Goal: Find specific page/section: Find specific page/section

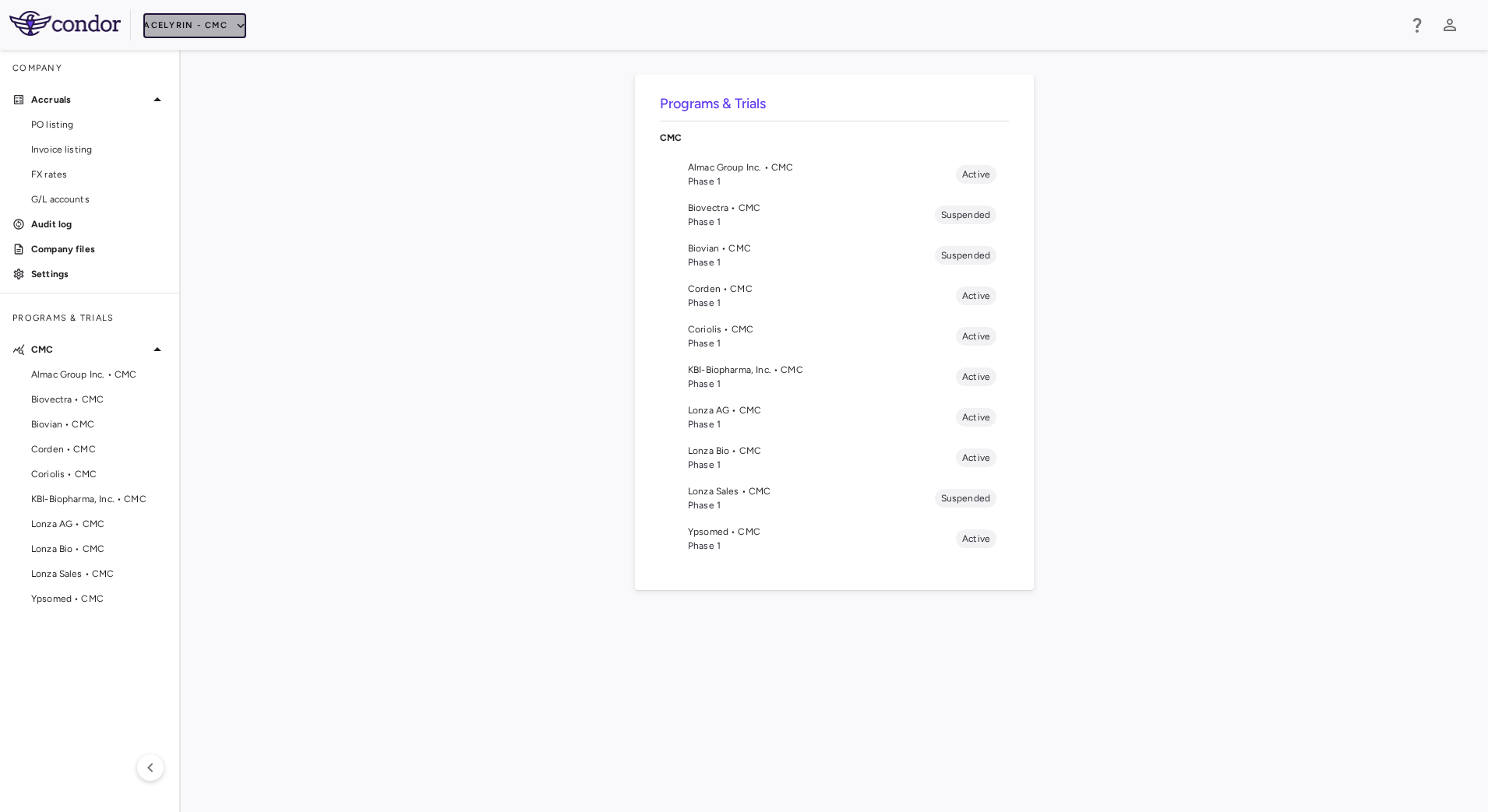
click at [211, 28] on button "Acelyrin - CMC" at bounding box center [194, 25] width 103 height 25
click at [193, 216] on li "IntraBio" at bounding box center [209, 219] width 130 height 24
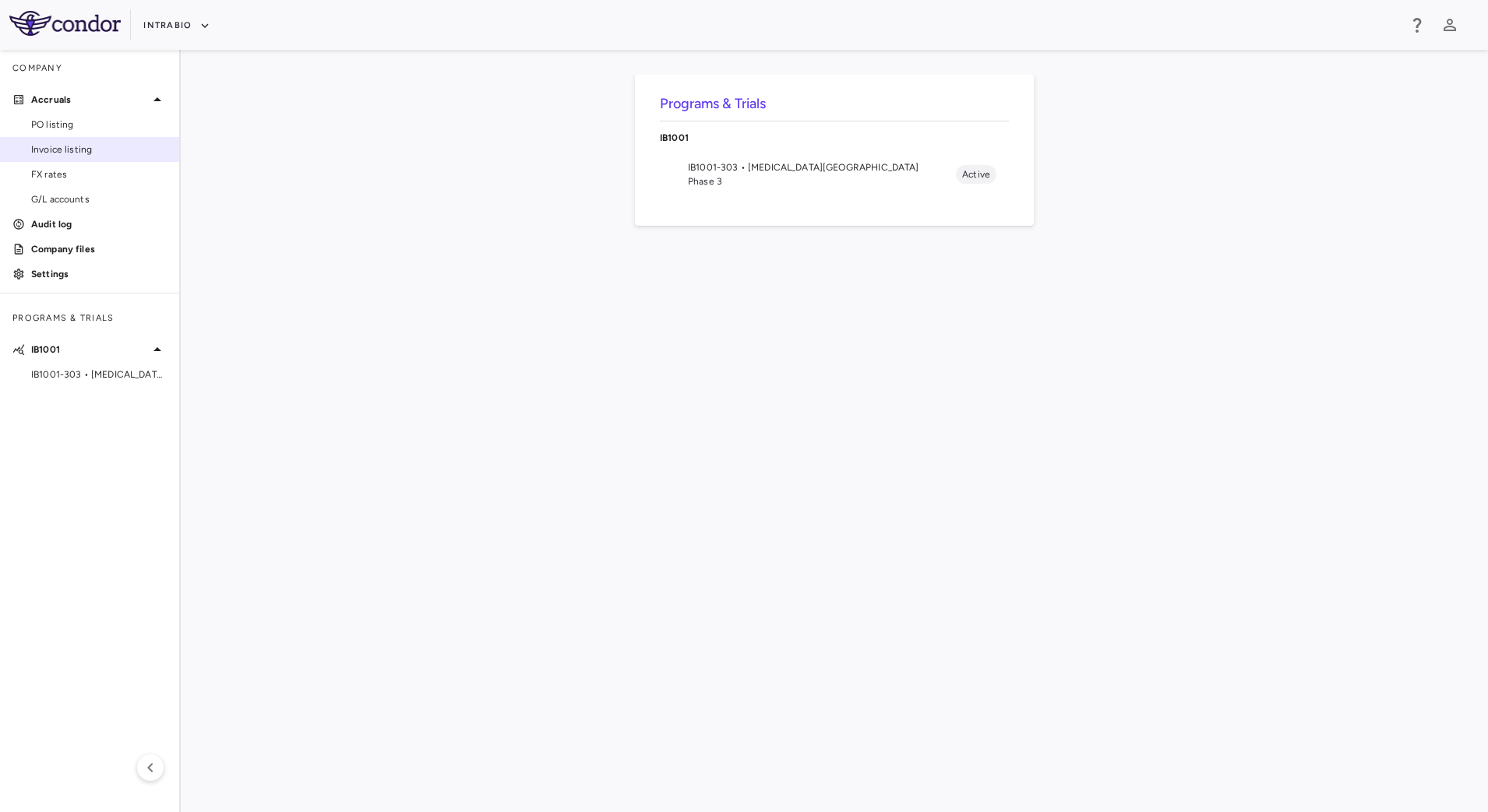
click at [92, 149] on span "Invoice listing" at bounding box center [99, 149] width 136 height 14
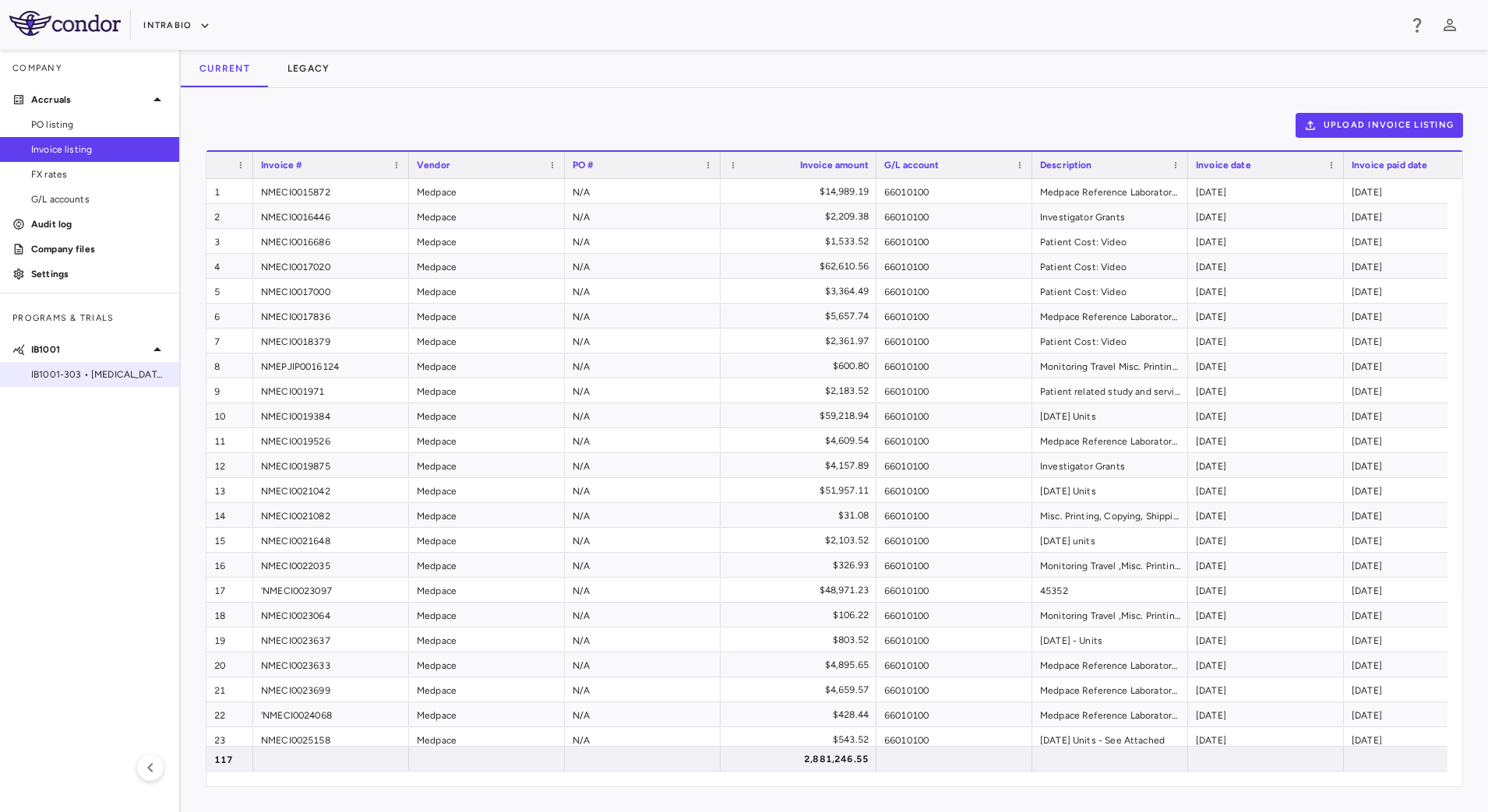
drag, startPoint x: 23, startPoint y: 386, endPoint x: 75, endPoint y: 384, distance: 52.0
click at [75, 384] on div "IB1001-303 • [MEDICAL_DATA][GEOGRAPHIC_DATA]" at bounding box center [90, 375] width 179 height 25
drag, startPoint x: 63, startPoint y: 376, endPoint x: 70, endPoint y: 363, distance: 14.8
click at [62, 376] on span "IB1001-303 • [MEDICAL_DATA][GEOGRAPHIC_DATA]" at bounding box center [99, 374] width 136 height 14
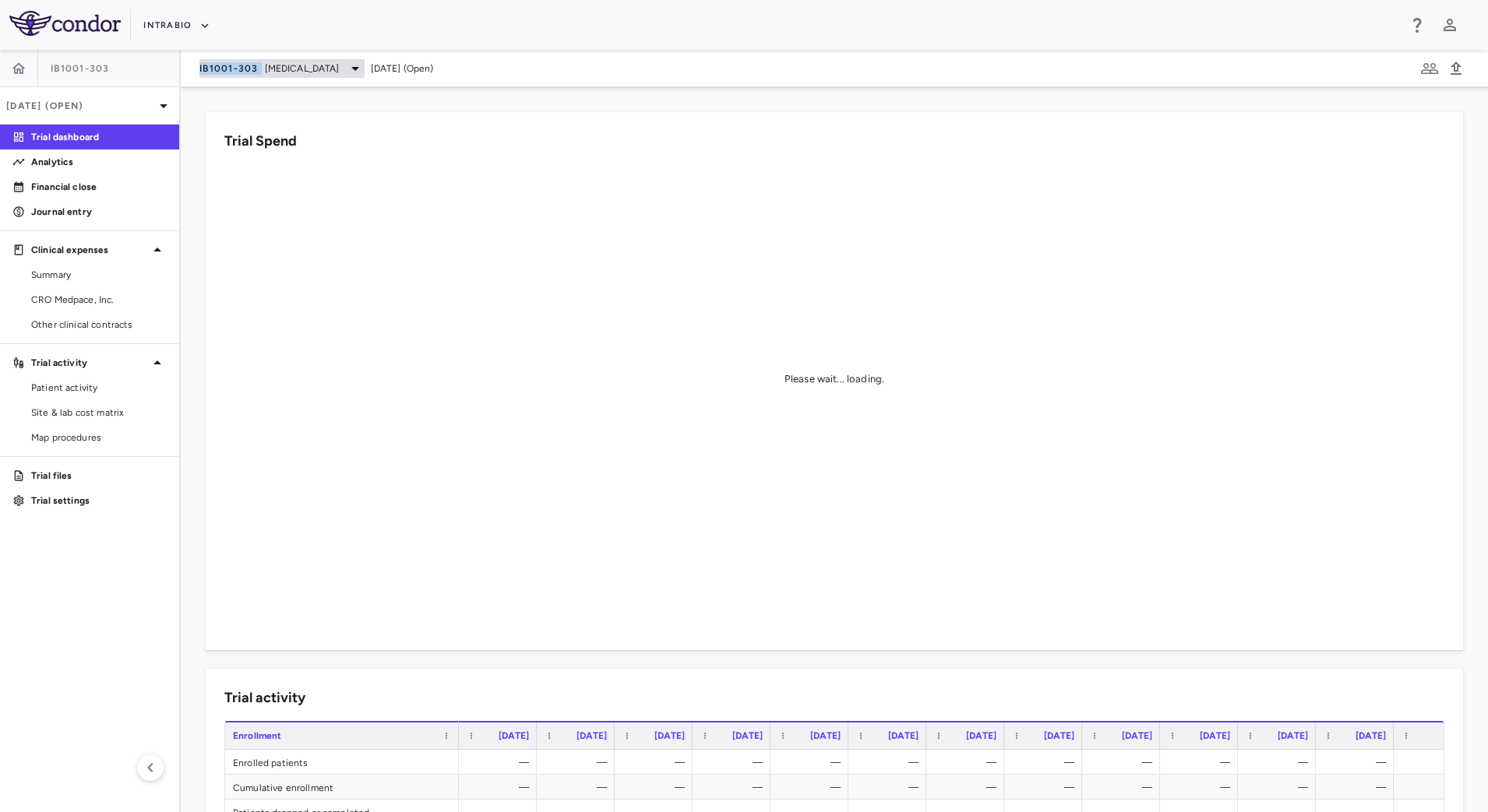
drag, startPoint x: 189, startPoint y: 72, endPoint x: 261, endPoint y: 76, distance: 72.1
click at [261, 76] on div "IB1001-303 [MEDICAL_DATA] [DATE] (Open)" at bounding box center [834, 69] width 1307 height 38
copy span "IB1001-303"
